Goal: Task Accomplishment & Management: Use online tool/utility

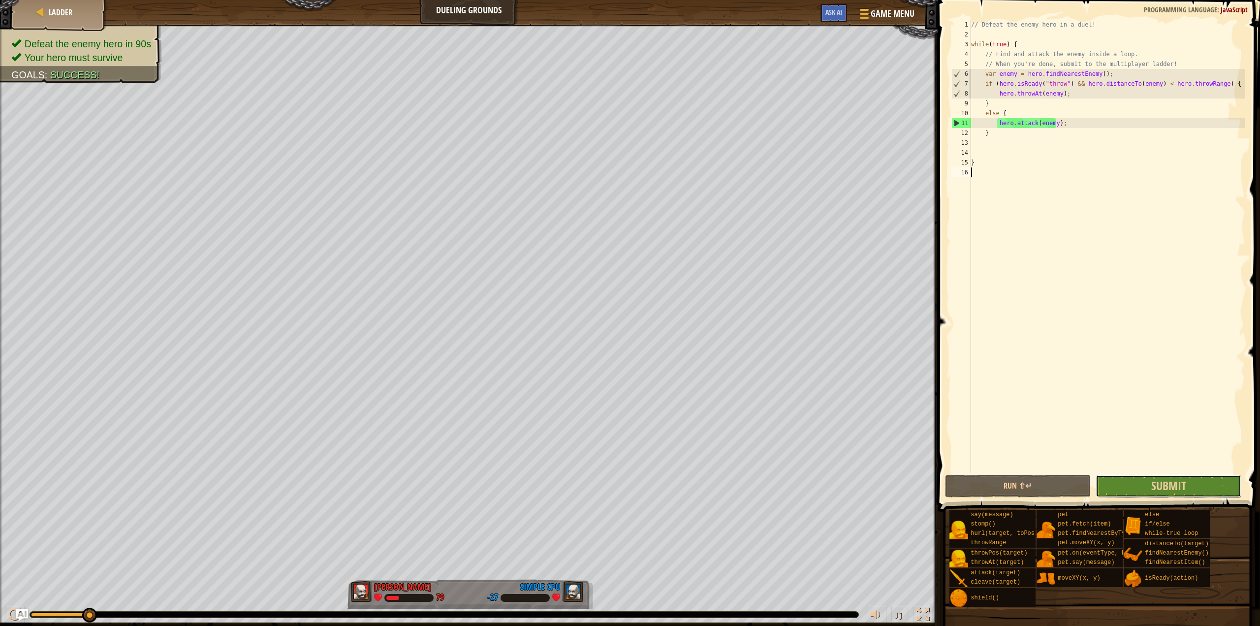
click at [1125, 484] on button "Submit" at bounding box center [1169, 485] width 146 height 23
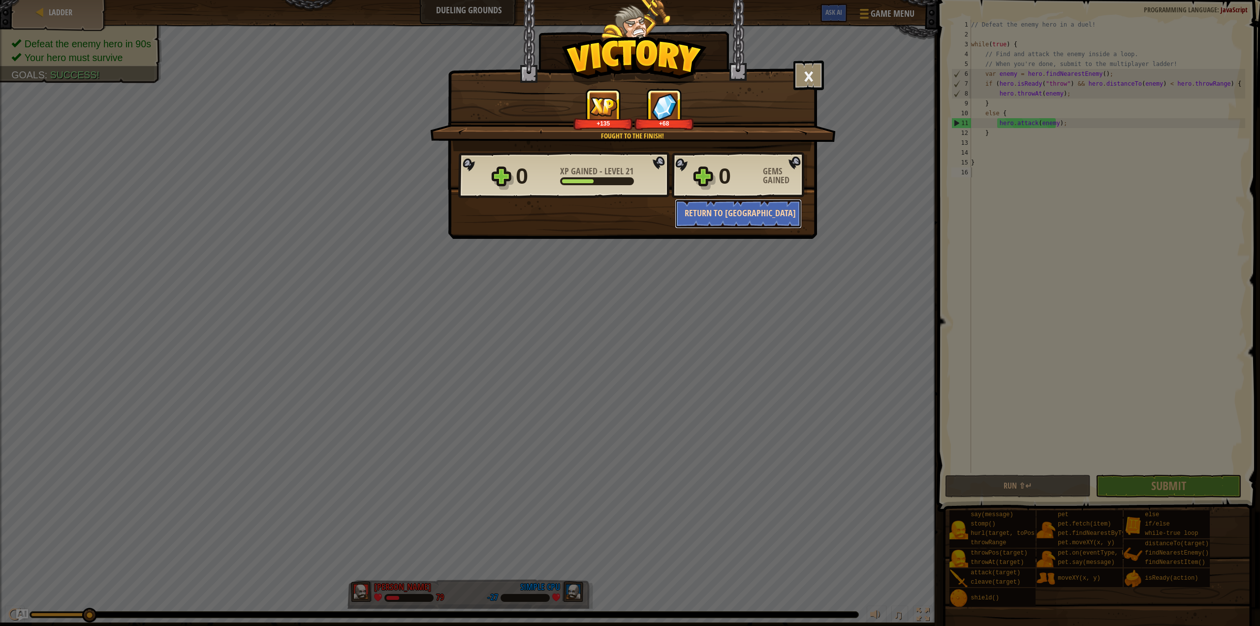
click at [757, 217] on button "Return to [GEOGRAPHIC_DATA]" at bounding box center [738, 214] width 127 height 30
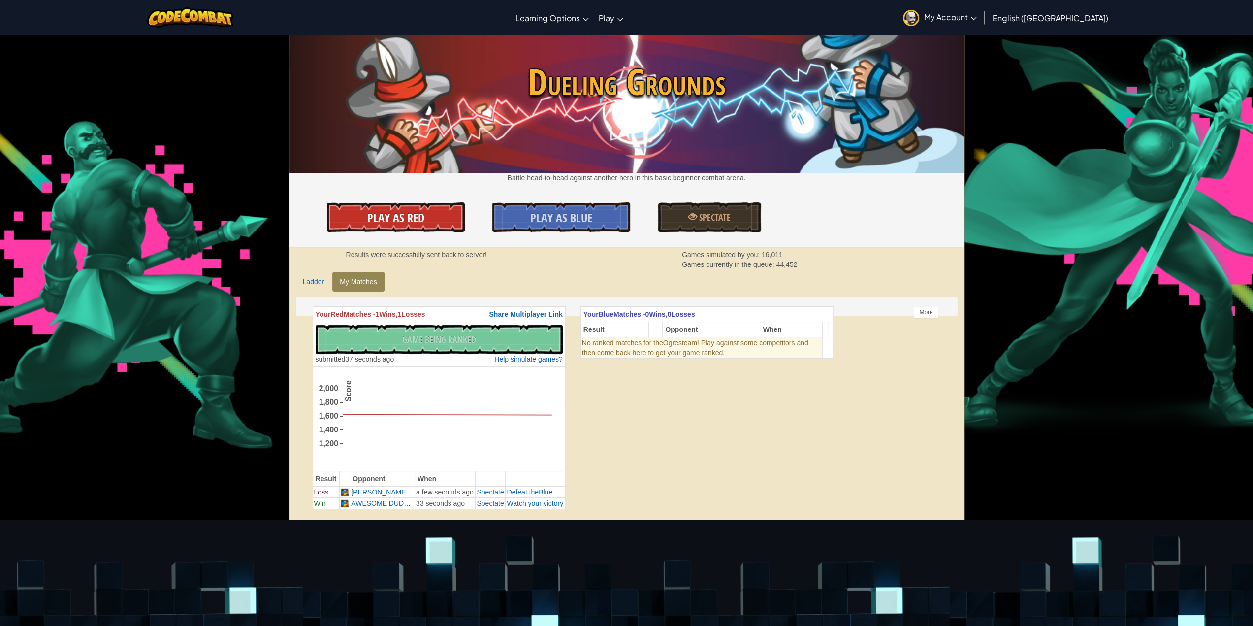
click at [420, 225] on span "Play As Red" at bounding box center [395, 218] width 57 height 16
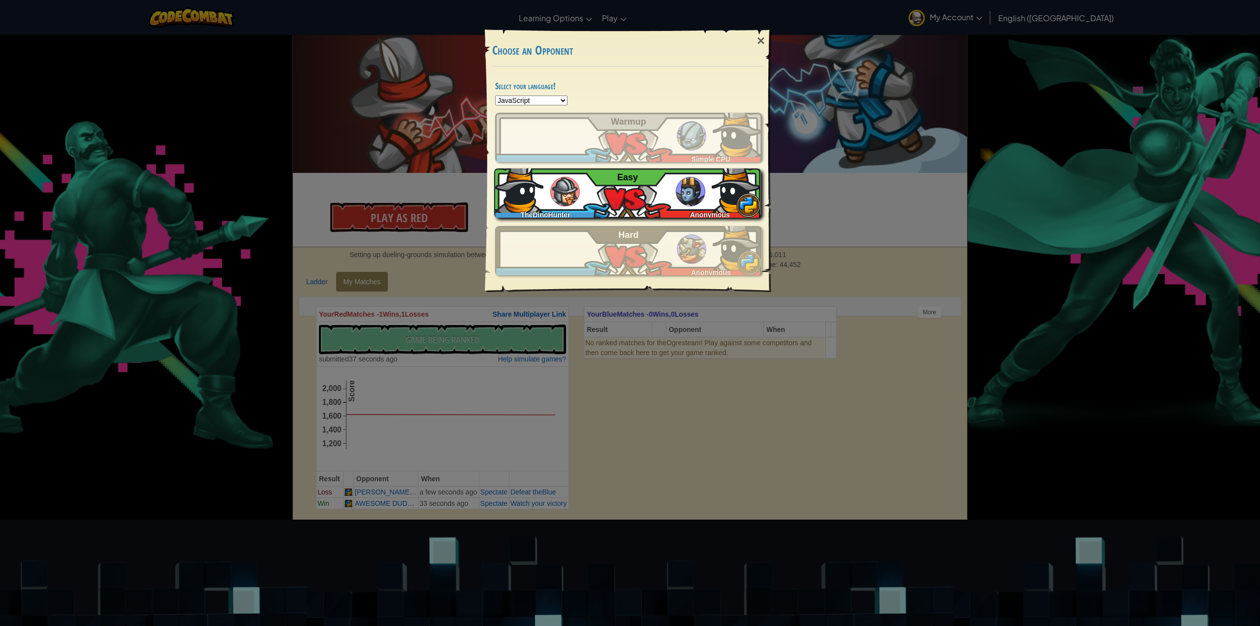
click at [590, 203] on div "TheDinoHunter Anonymous Easy" at bounding box center [627, 192] width 267 height 49
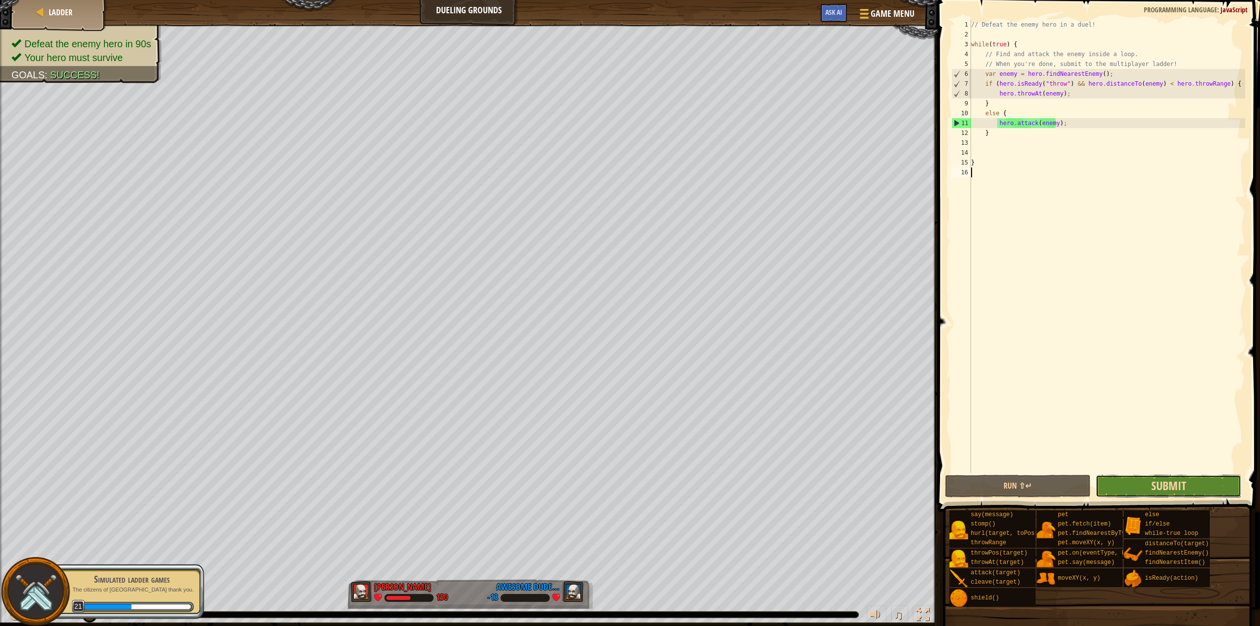
click at [1169, 484] on span "Submit" at bounding box center [1168, 485] width 35 height 16
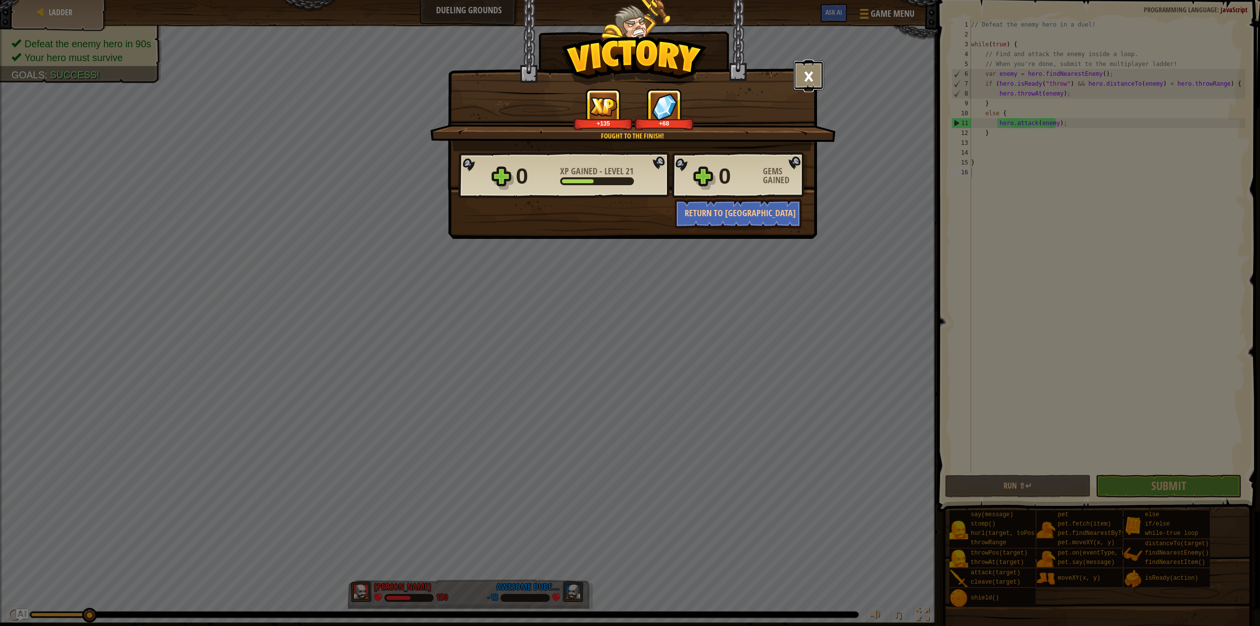
click at [810, 84] on button "×" at bounding box center [808, 76] width 31 height 30
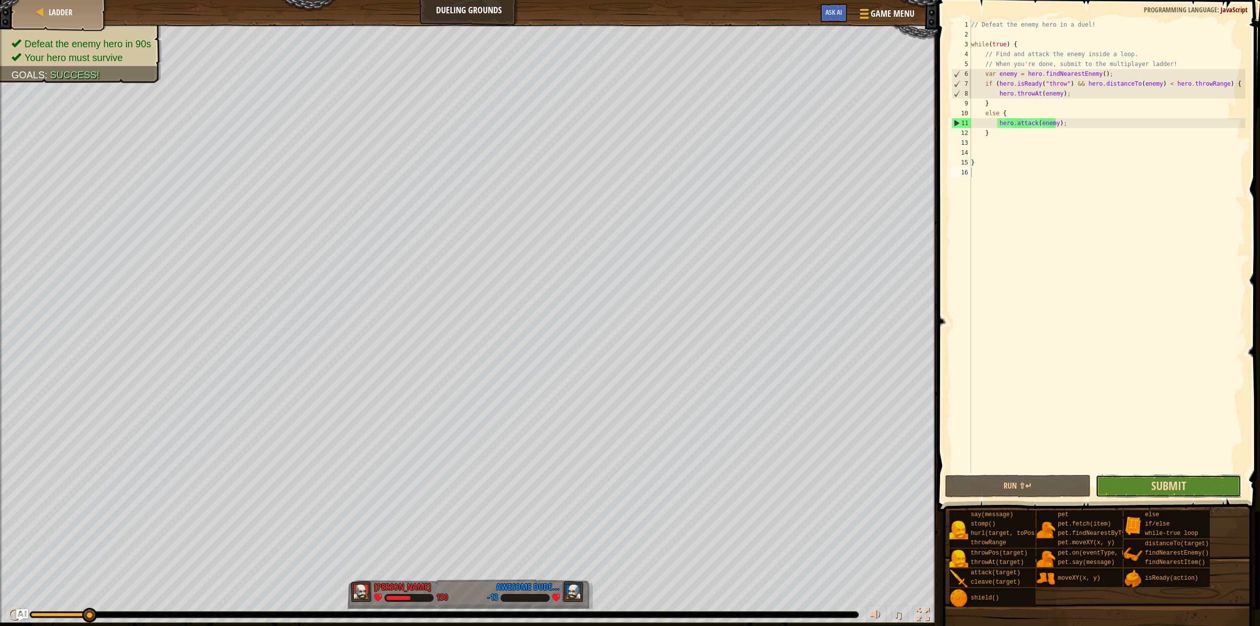
click at [1158, 485] on span "Submit" at bounding box center [1168, 485] width 35 height 16
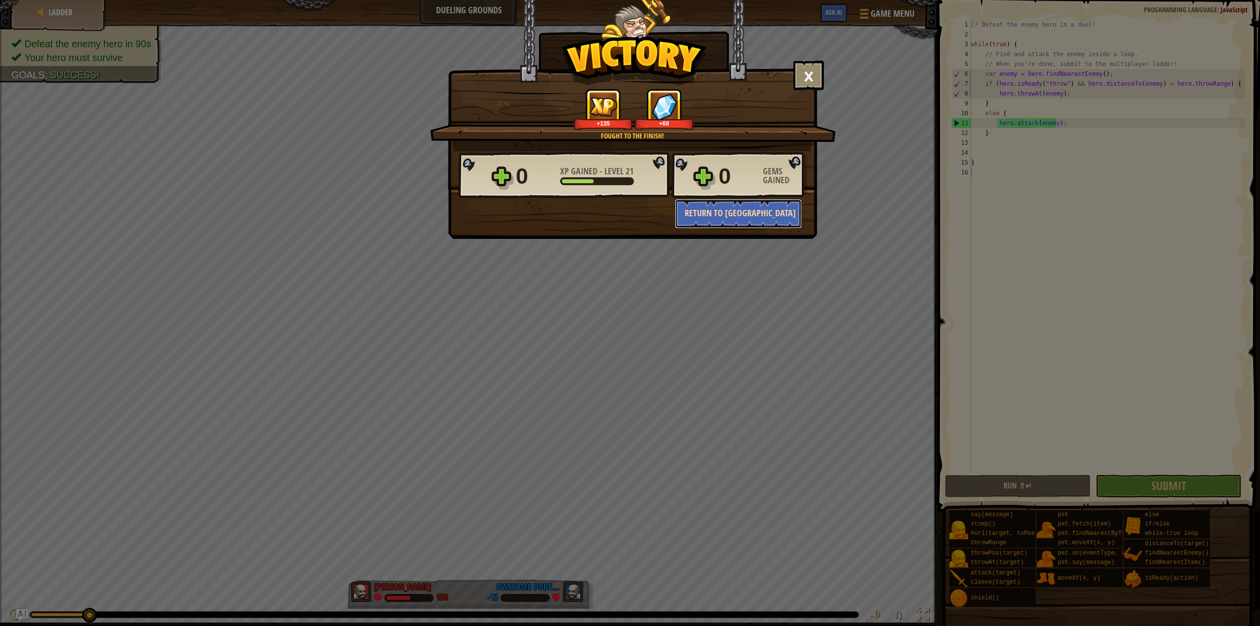
click at [743, 216] on button "Return to [GEOGRAPHIC_DATA]" at bounding box center [738, 214] width 127 height 30
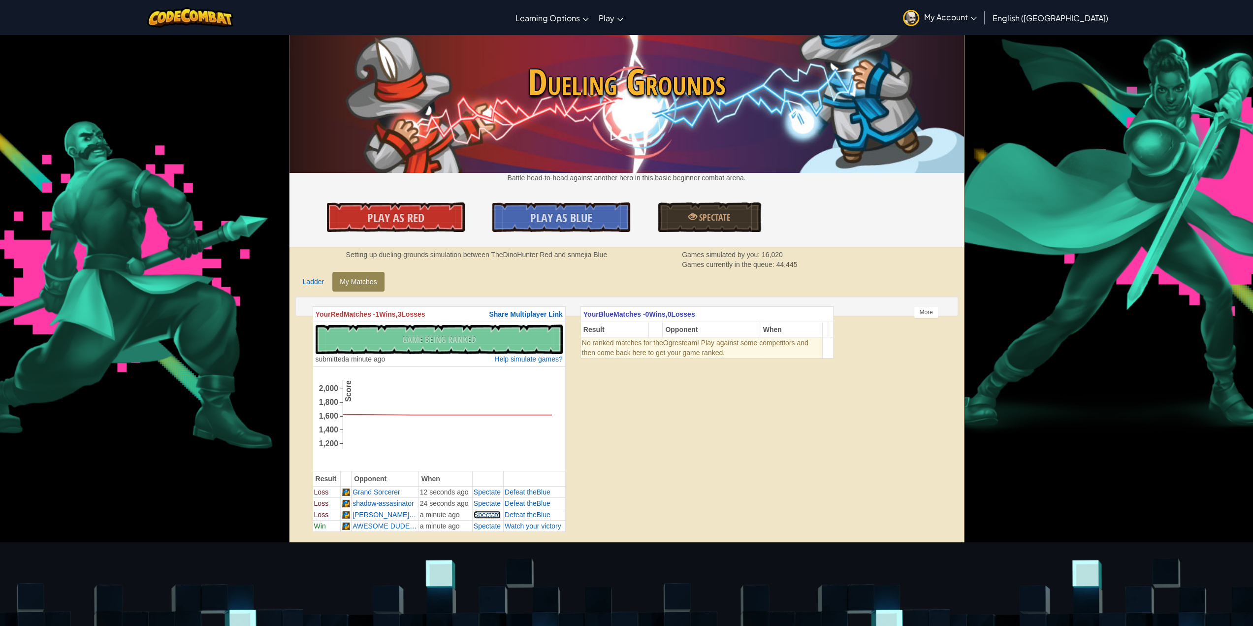
click at [491, 513] on span "Spectate" at bounding box center [487, 514] width 27 height 8
